Goal: Task Accomplishment & Management: Use online tool/utility

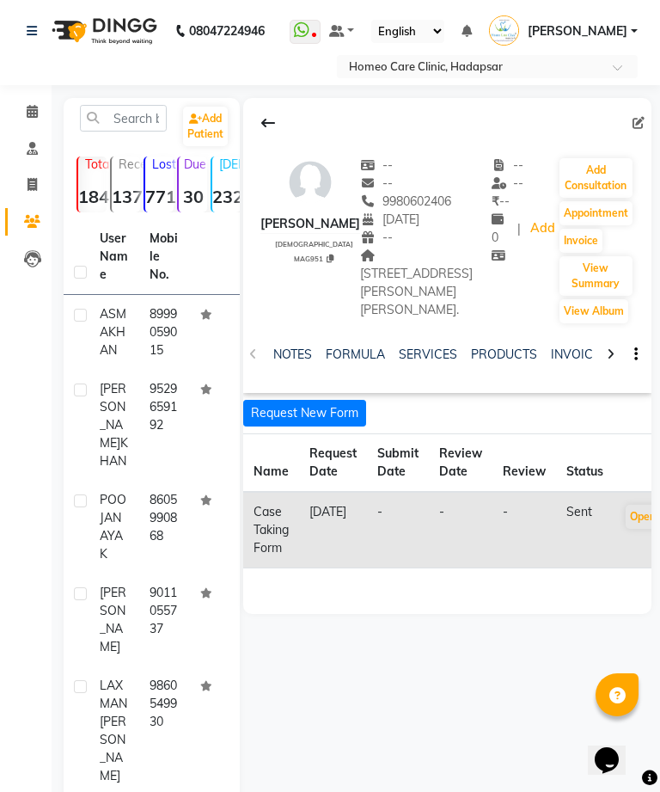
click at [636, 529] on button "Open" at bounding box center [643, 517] width 34 height 24
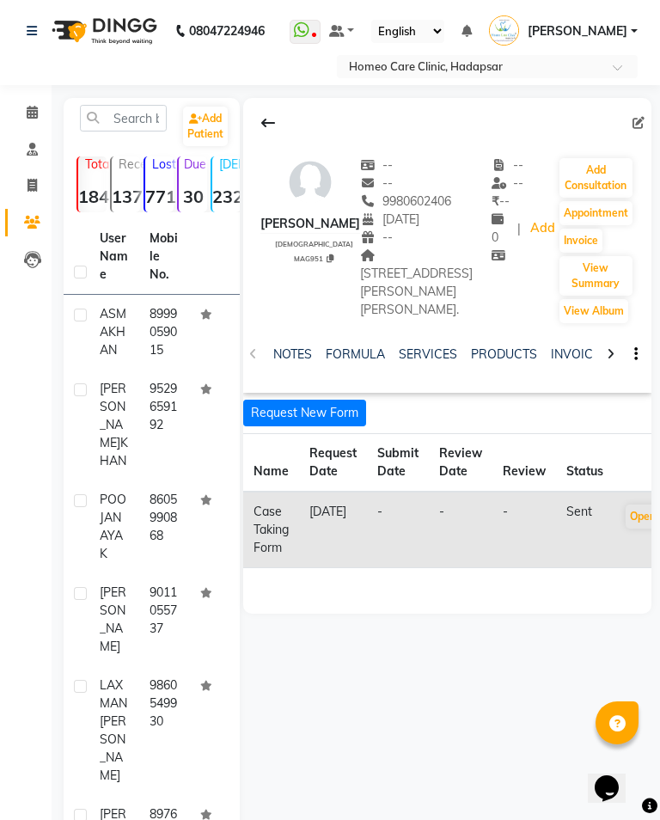
click at [635, 529] on button "Open" at bounding box center [643, 517] width 34 height 24
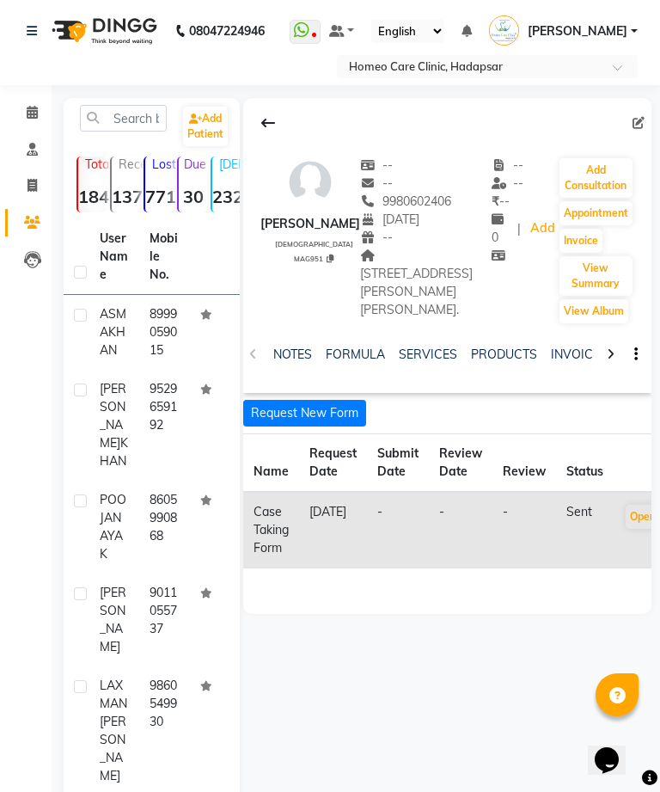
click at [637, 529] on button "Open" at bounding box center [643, 517] width 34 height 24
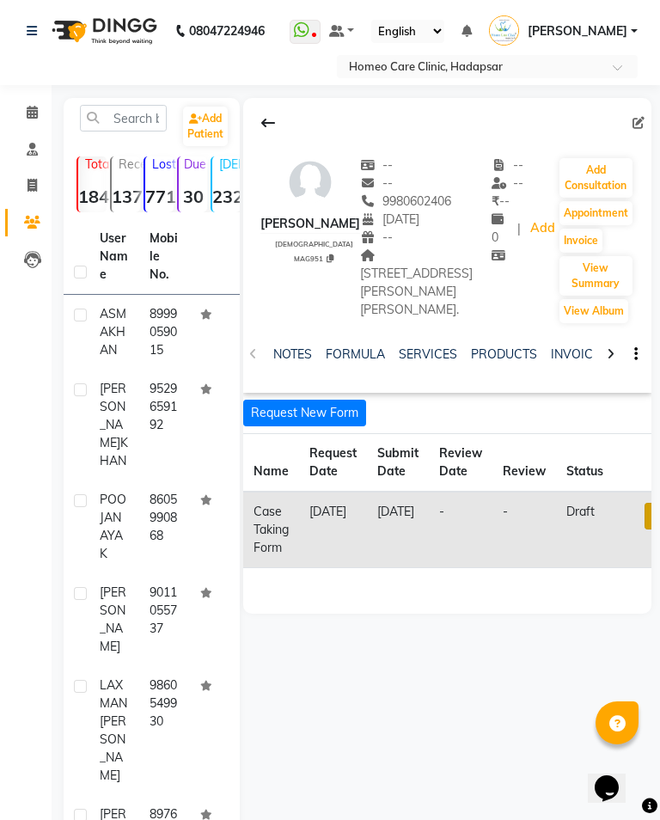
click at [650, 529] on link at bounding box center [656, 516] width 22 height 27
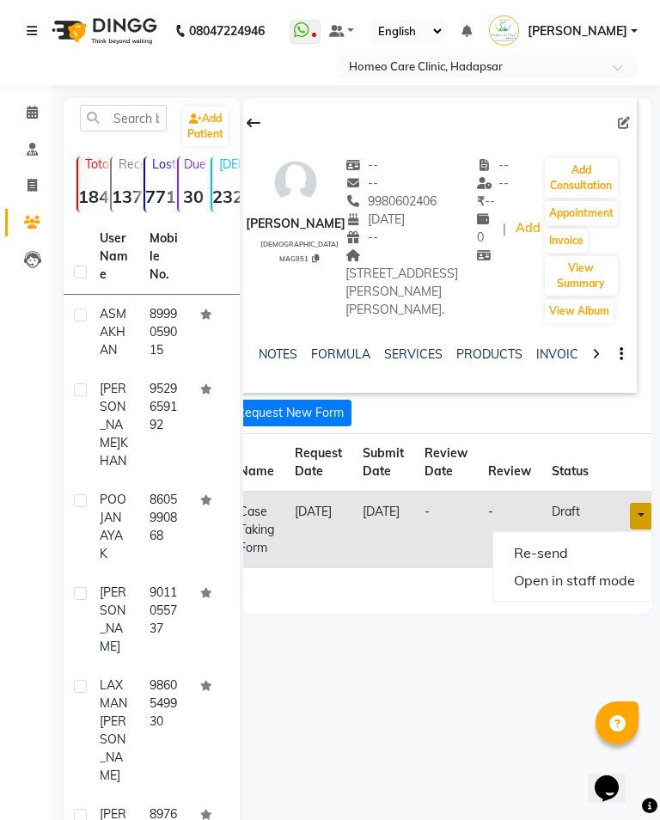
click at [601, 594] on link "Open in staff mode" at bounding box center [574, 580] width 162 height 28
